Goal: Contribute content

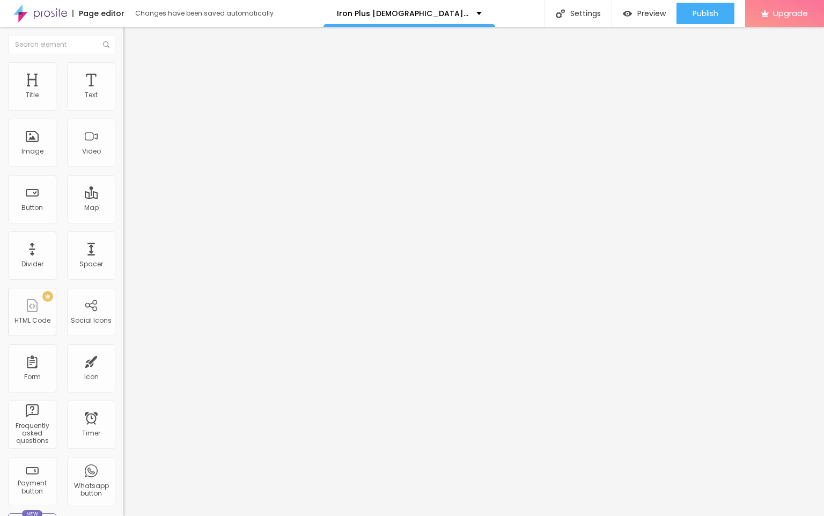
click at [123, 101] on input "entre em contato" at bounding box center [187, 95] width 129 height 11
paste input "👇❗❗𝐒𝐡𝐨𝐩𝐍𝐨𝐰❗❗👇"
type input "👇❗❗𝐒𝐡𝐨𝐩𝐍𝐨𝐰❗❗👇"
click at [123, 230] on div "URL https://" at bounding box center [184, 217] width 123 height 26
click at [123, 221] on input "https://" at bounding box center [187, 215] width 129 height 11
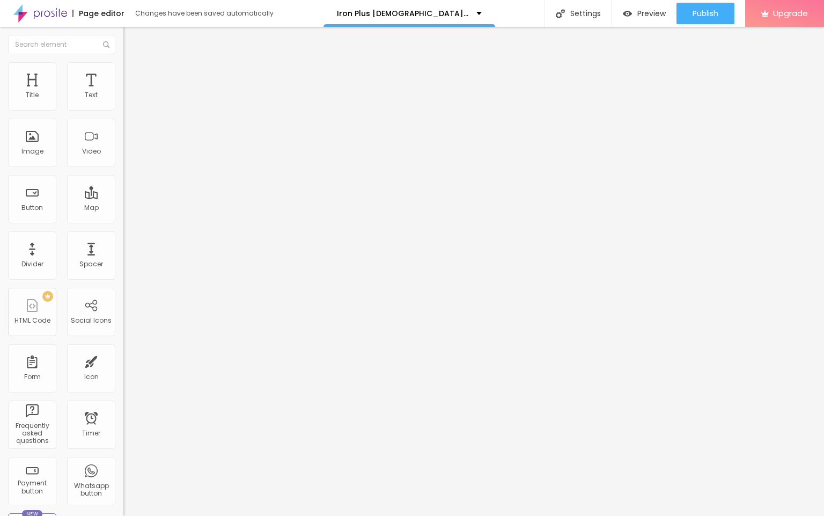
click at [123, 214] on div "URL https://" at bounding box center [184, 217] width 123 height 26
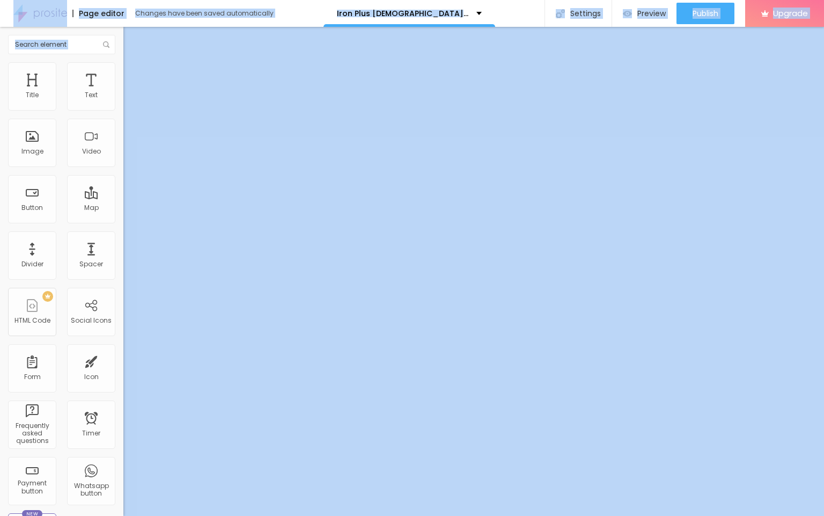
click at [123, 221] on input "https://" at bounding box center [187, 215] width 129 height 11
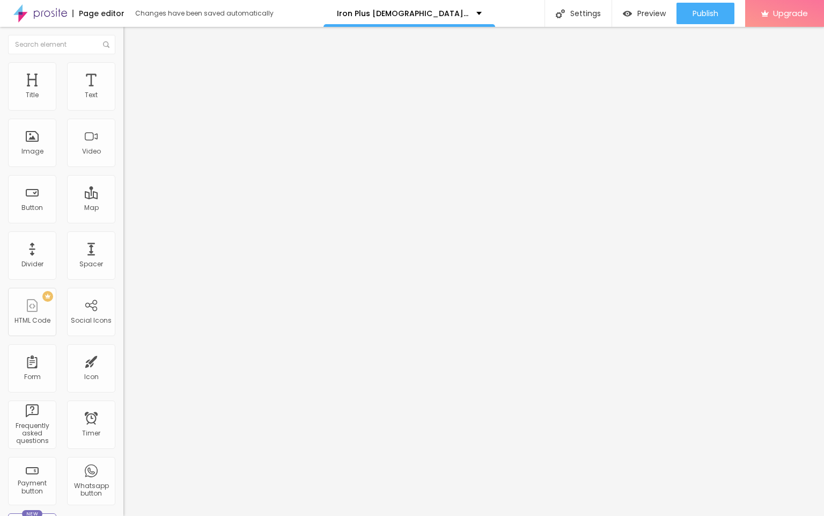
paste input "[DOMAIN_NAME][URL]"
type input "[URL][DOMAIN_NAME]"
click at [123, 92] on span "Change image" at bounding box center [151, 87] width 57 height 9
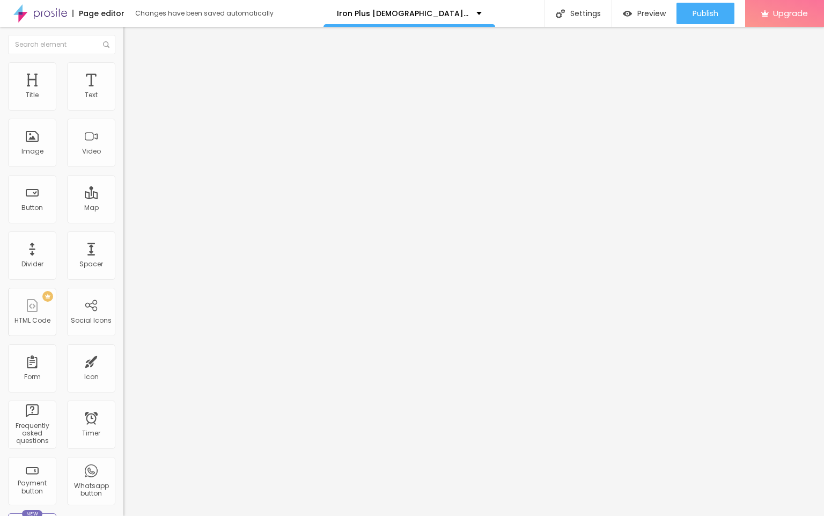
click at [123, 220] on input "https://" at bounding box center [187, 214] width 129 height 11
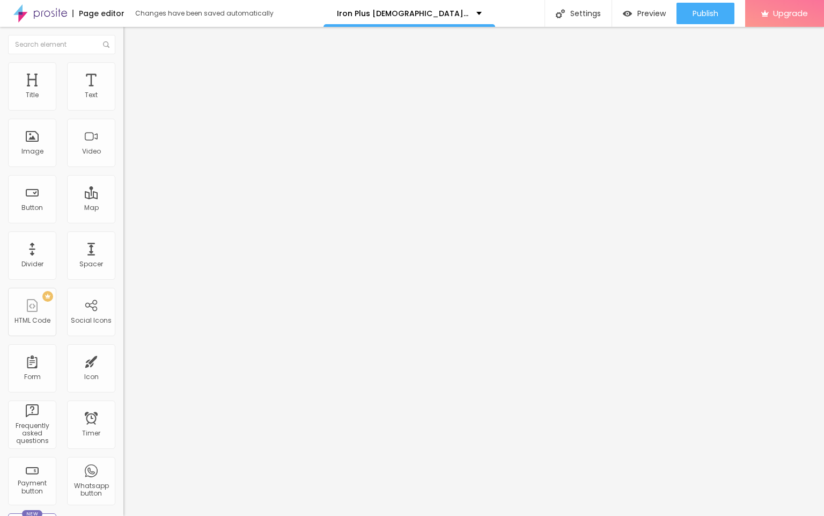
paste input "[DOMAIN_NAME][URL]"
type input "[URL][DOMAIN_NAME]"
click at [702, 6] on div "Publish" at bounding box center [706, 13] width 26 height 21
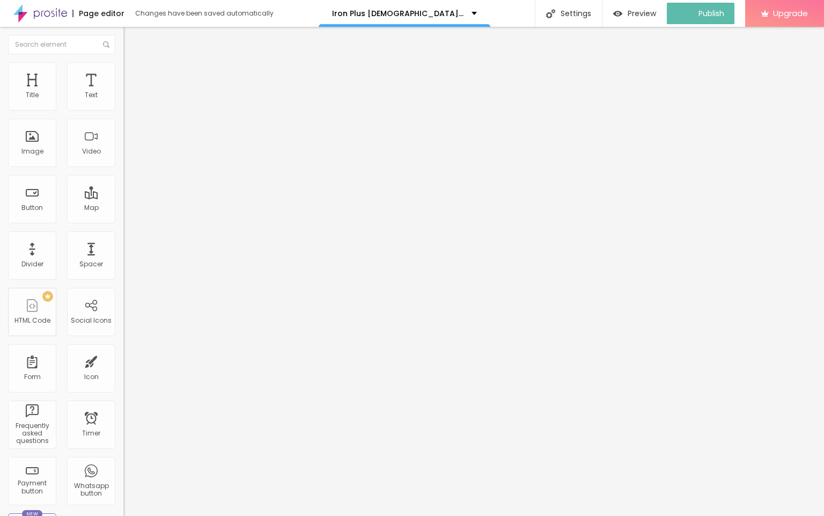
click at [46, 15] on img at bounding box center [40, 13] width 54 height 27
